Goal: Find specific page/section: Find specific page/section

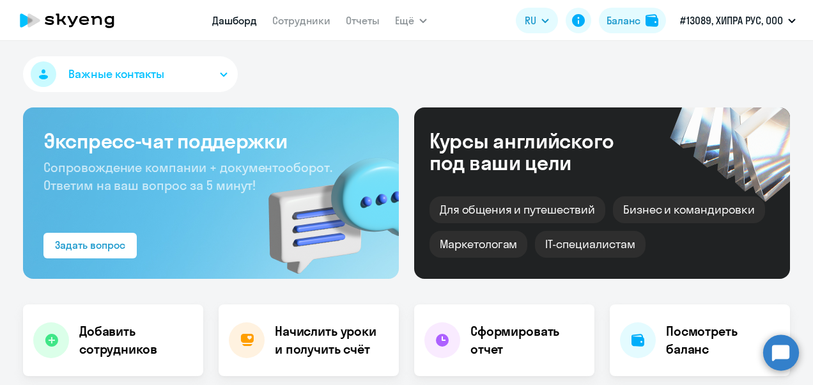
select select "30"
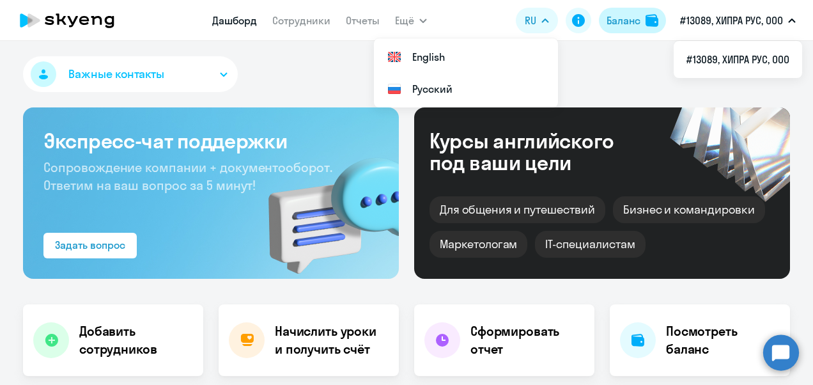
click at [630, 15] on div "Баланс" at bounding box center [624, 20] width 34 height 15
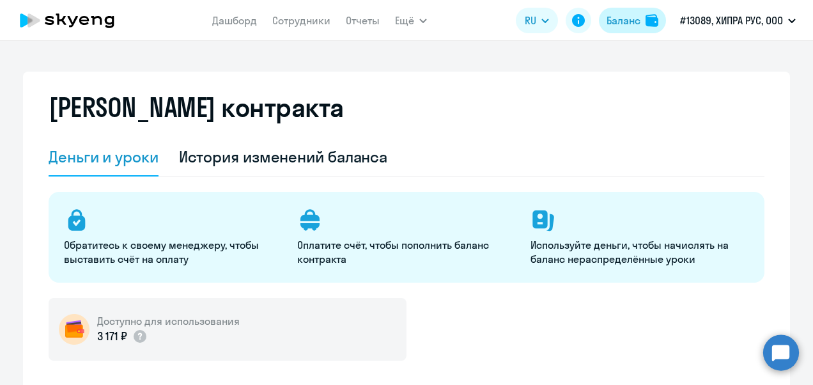
select select "english_adult_not_native_speaker"
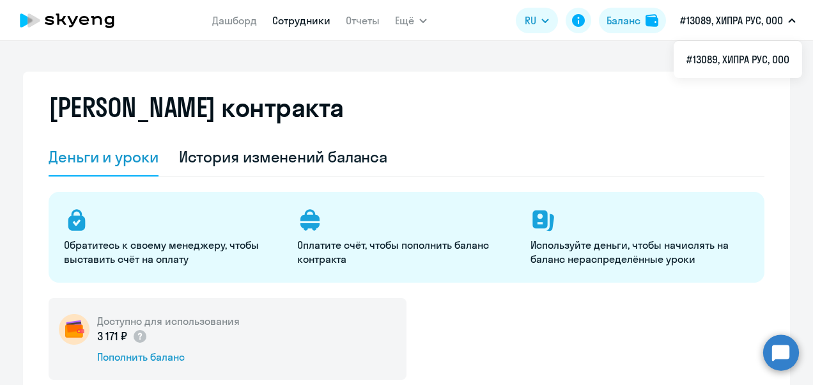
click at [313, 24] on link "Сотрудники" at bounding box center [301, 20] width 58 height 13
select select "30"
